Goal: Information Seeking & Learning: Learn about a topic

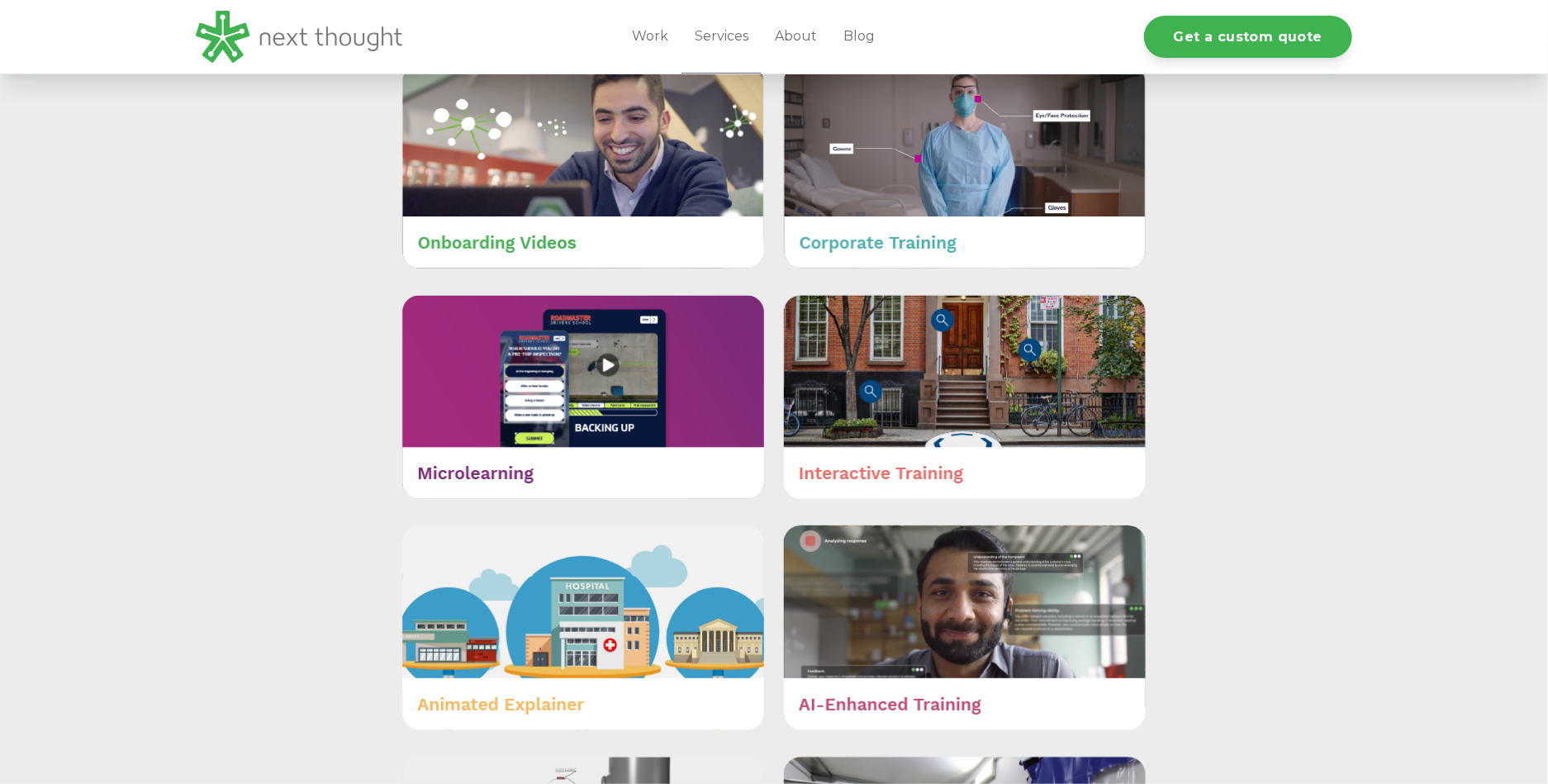
scroll to position [801, 0]
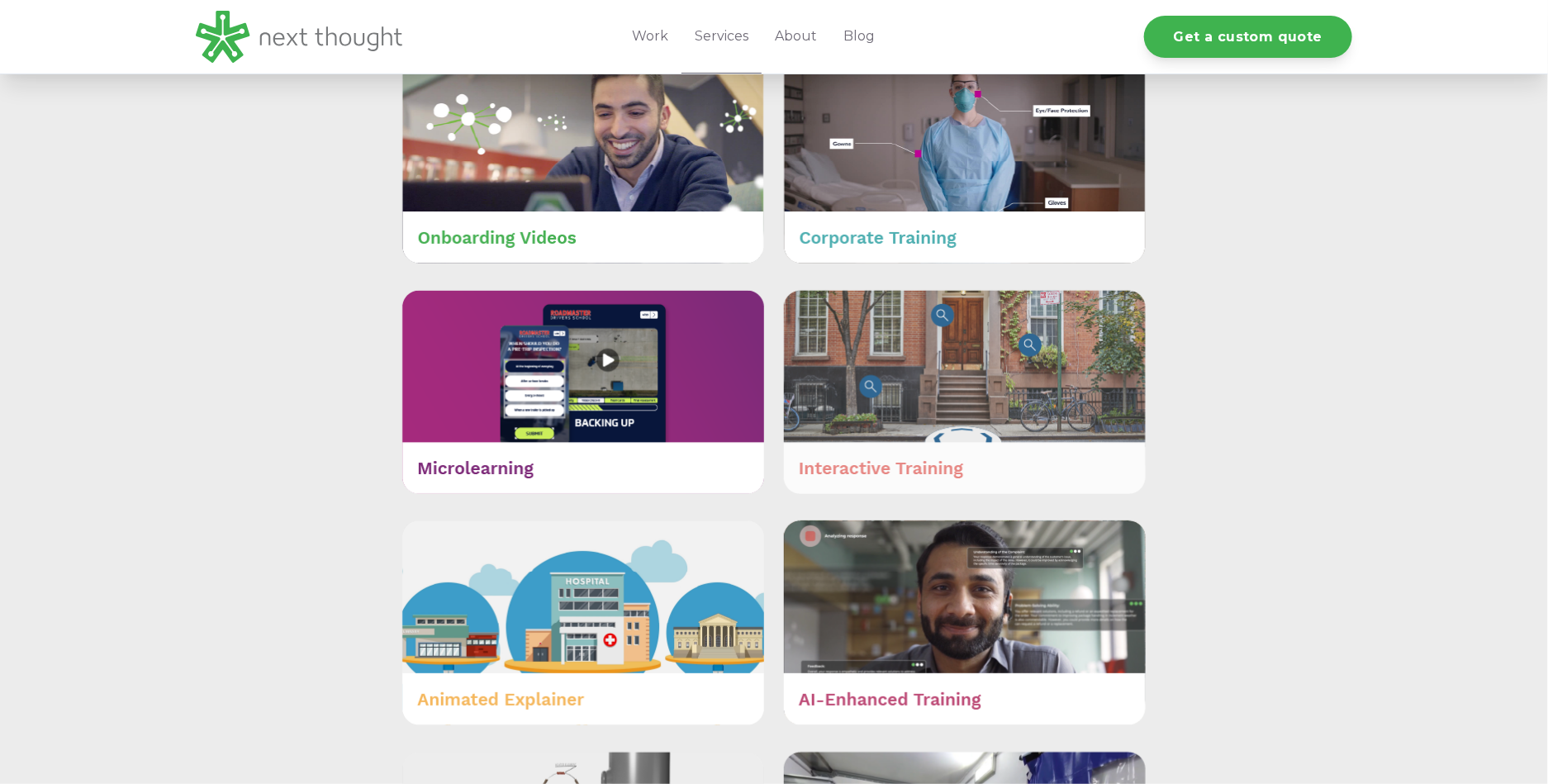
click at [919, 392] on img at bounding box center [965, 392] width 361 height 205
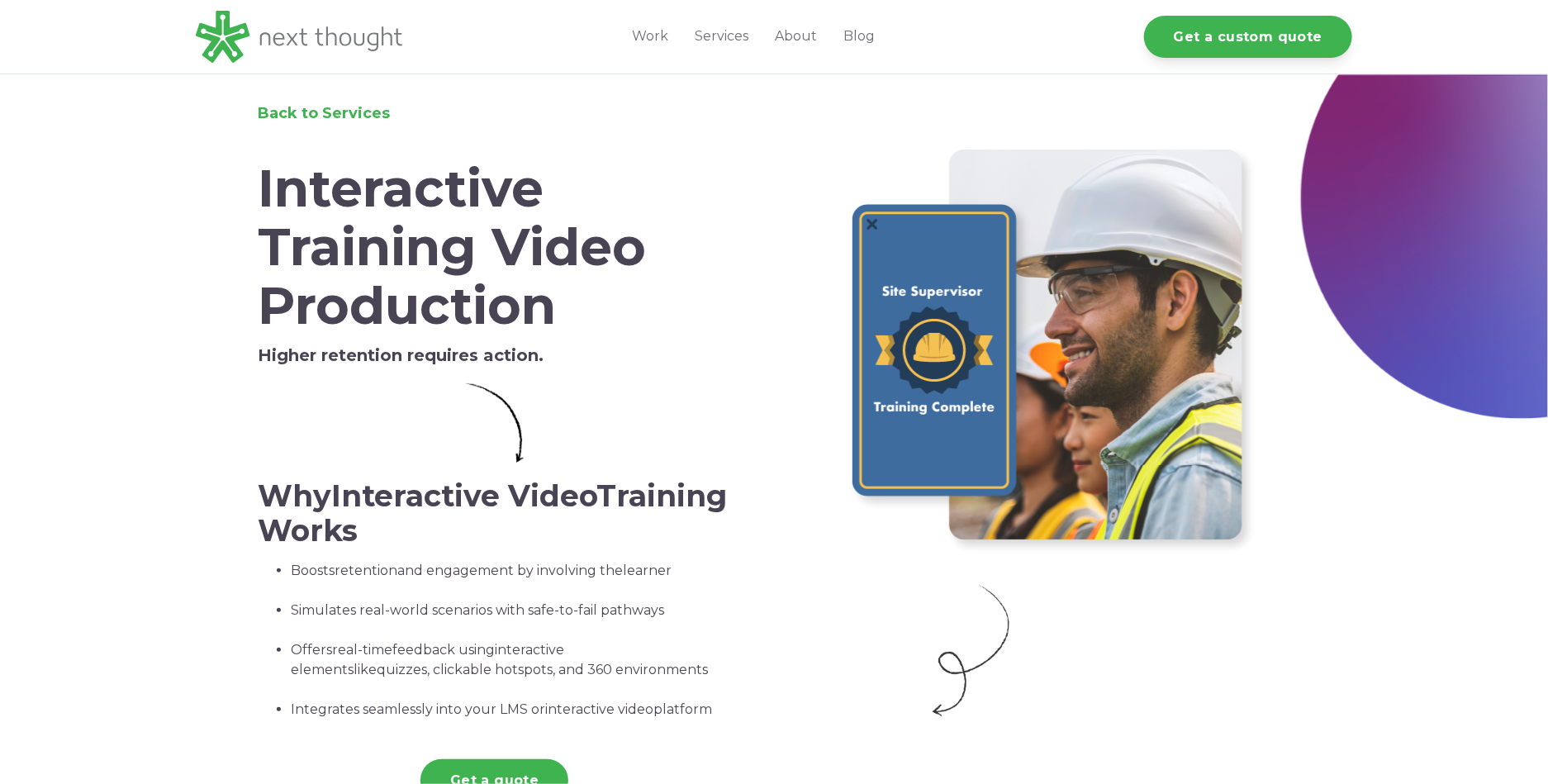
click at [427, 352] on h5 "Higher retention requires action." at bounding box center [494, 355] width 473 height 20
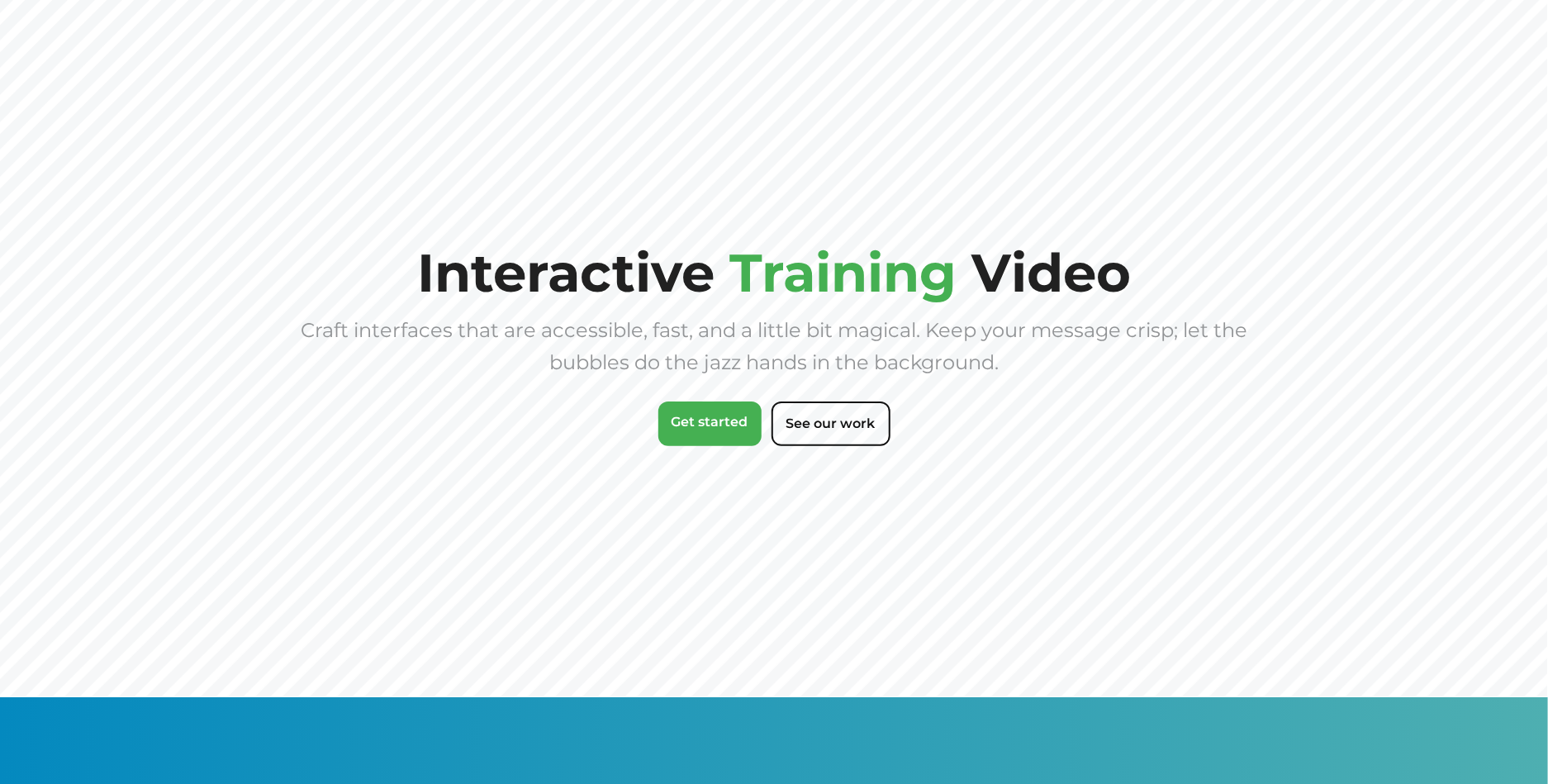
scroll to position [3, 0]
